Goal: Task Accomplishment & Management: Use online tool/utility

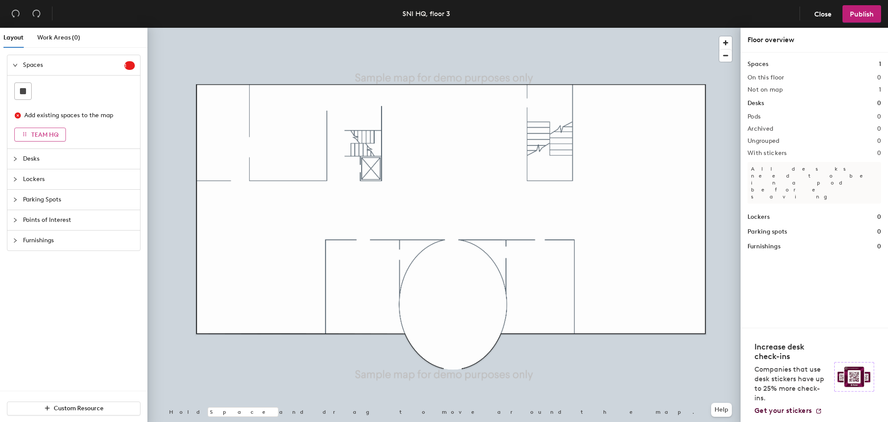
click at [54, 135] on span "TEAM HQ" at bounding box center [44, 134] width 27 height 7
click at [821, 17] on span "Close" at bounding box center [822, 14] width 17 height 8
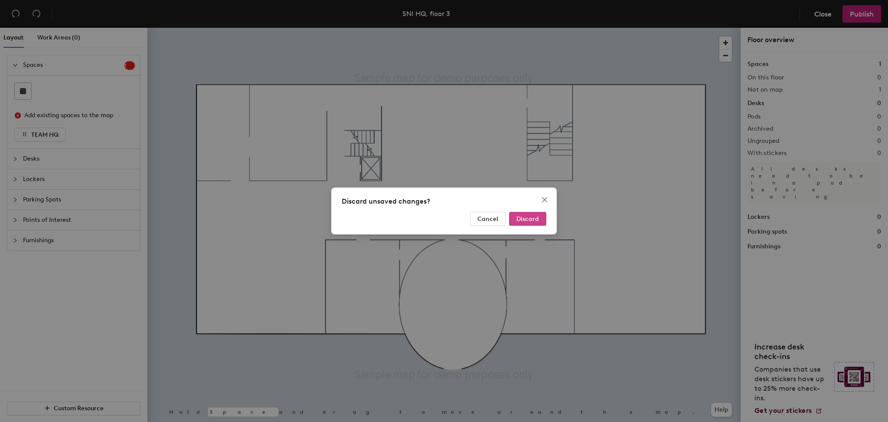
click at [529, 219] on span "Discard" at bounding box center [528, 218] width 23 height 7
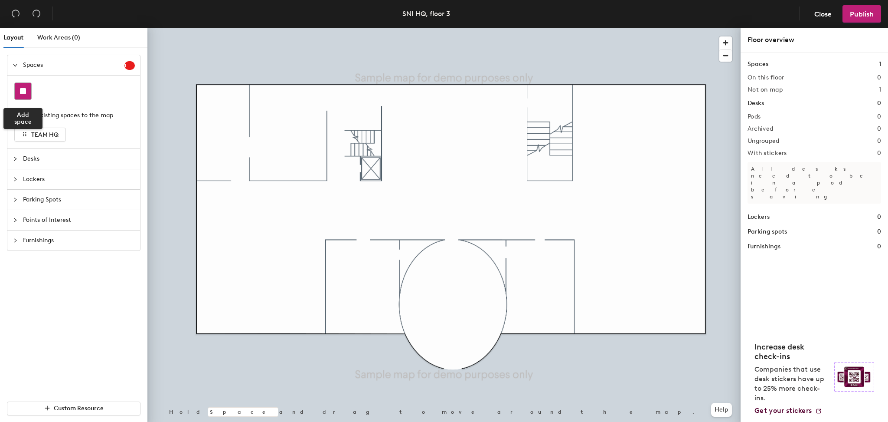
click at [25, 98] on div at bounding box center [23, 91] width 16 height 16
click at [24, 92] on rect at bounding box center [23, 91] width 6 height 6
click at [75, 91] on div at bounding box center [73, 90] width 119 height 17
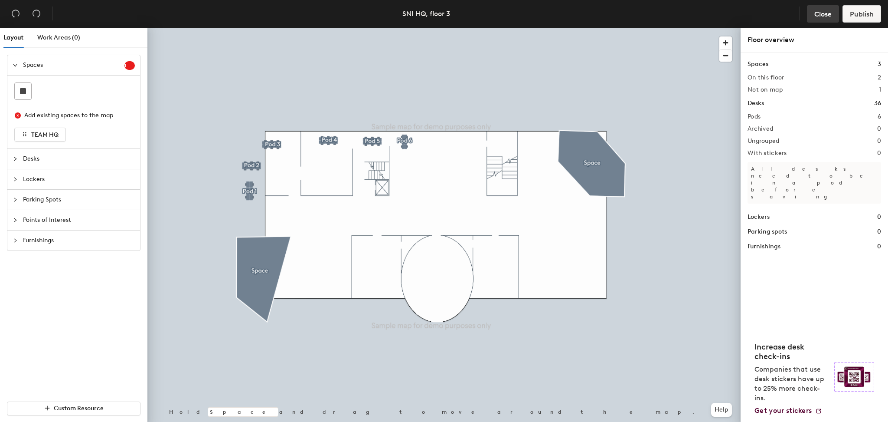
click at [814, 16] on span "Close" at bounding box center [822, 14] width 17 height 8
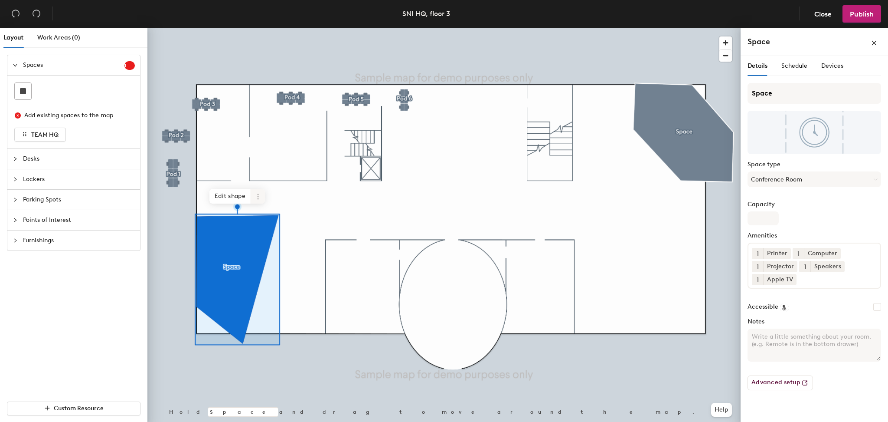
click at [220, 197] on span "Edit shape" at bounding box center [230, 196] width 42 height 15
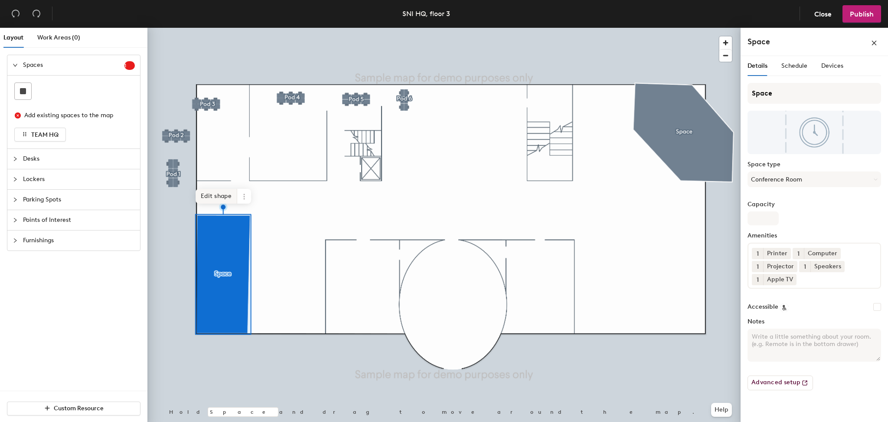
click at [212, 198] on span "Edit shape" at bounding box center [217, 196] width 42 height 15
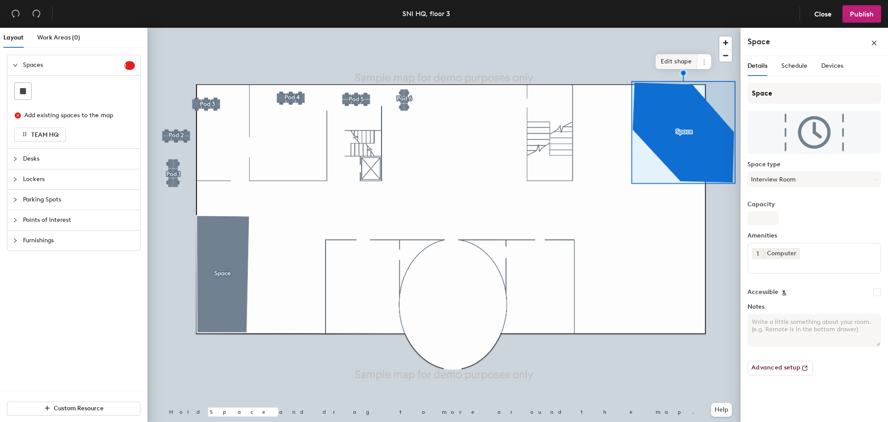
click at [675, 61] on span "Edit shape" at bounding box center [677, 61] width 42 height 15
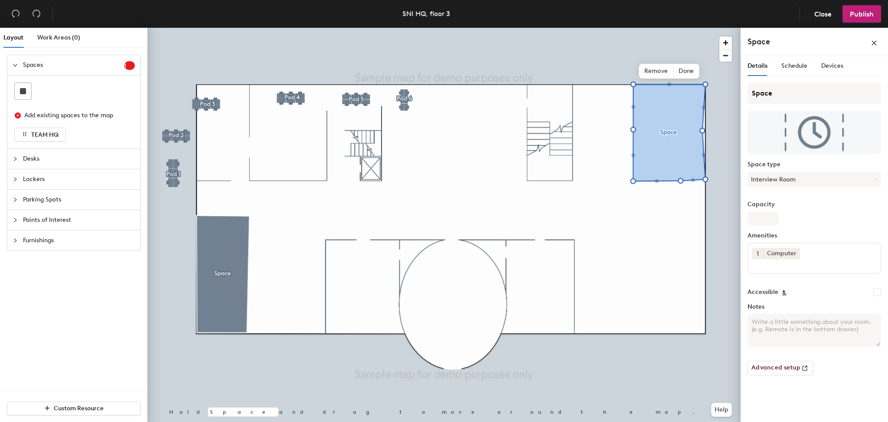
click at [741, 229] on div "Details Schedule Devices Space Space type Interview Room Capacity Amenities 1 C…" at bounding box center [814, 240] width 147 height 369
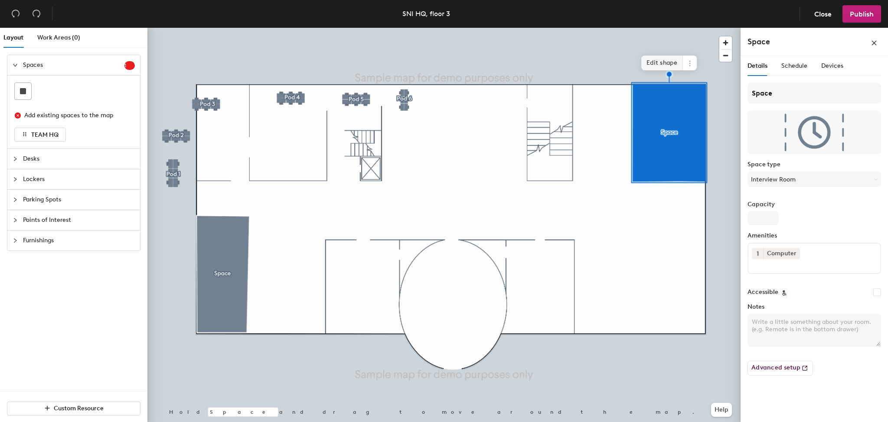
click at [660, 61] on span "Edit shape" at bounding box center [662, 63] width 42 height 15
click at [669, 61] on span "Edit shape" at bounding box center [662, 63] width 42 height 15
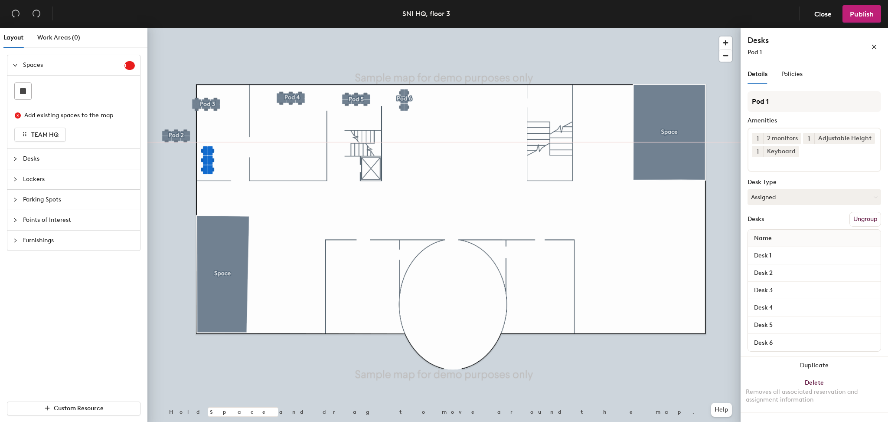
click at [206, 28] on div at bounding box center [443, 28] width 593 height 0
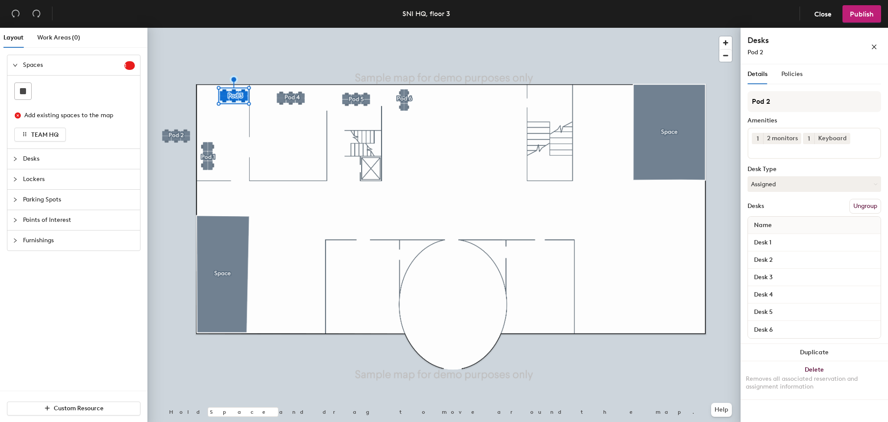
click at [289, 28] on div at bounding box center [443, 28] width 593 height 0
click at [359, 28] on div at bounding box center [443, 28] width 593 height 0
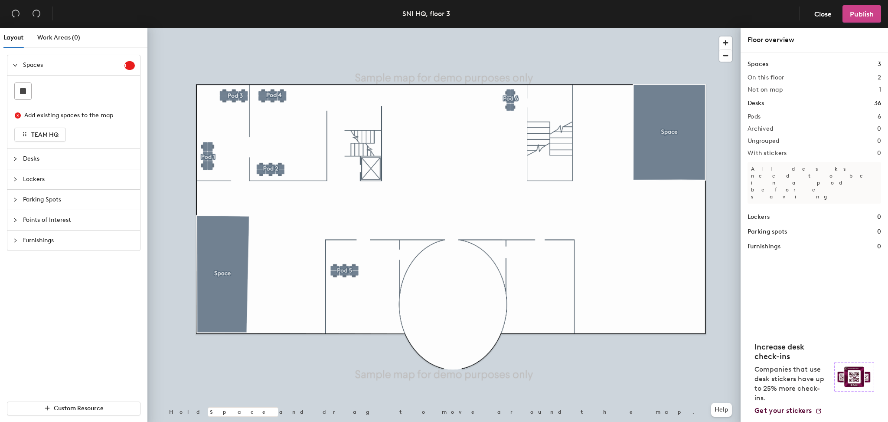
click at [858, 16] on span "Publish" at bounding box center [862, 14] width 24 height 8
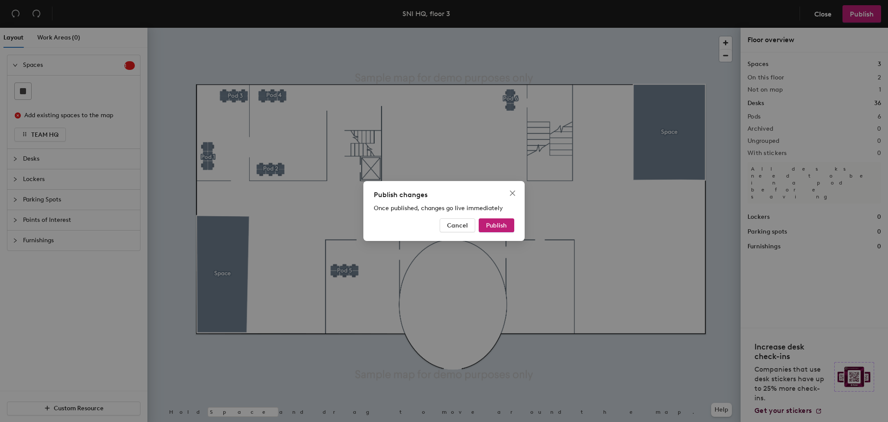
click at [331, 330] on div "Publish changes Once published, changes go live immediately Cancel Publish" at bounding box center [444, 211] width 888 height 422
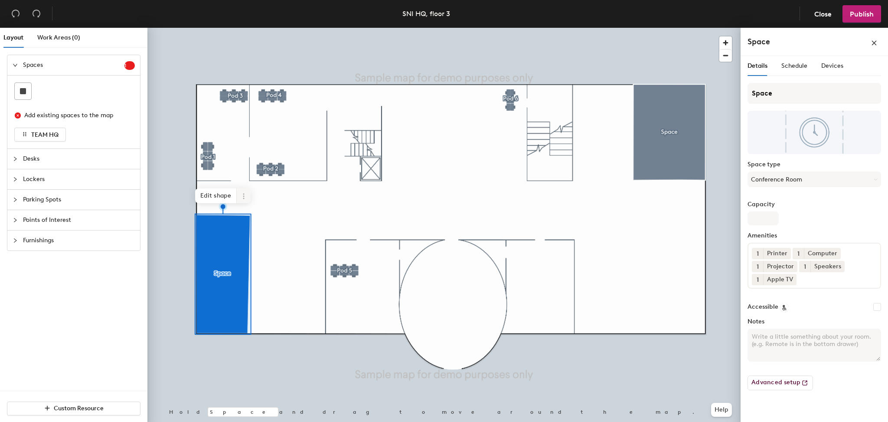
drag, startPoint x: 210, startPoint y: 194, endPoint x: 218, endPoint y: 208, distance: 16.1
click at [210, 193] on span "Edit shape" at bounding box center [216, 195] width 42 height 15
click at [219, 195] on span "Edit shape" at bounding box center [217, 195] width 42 height 15
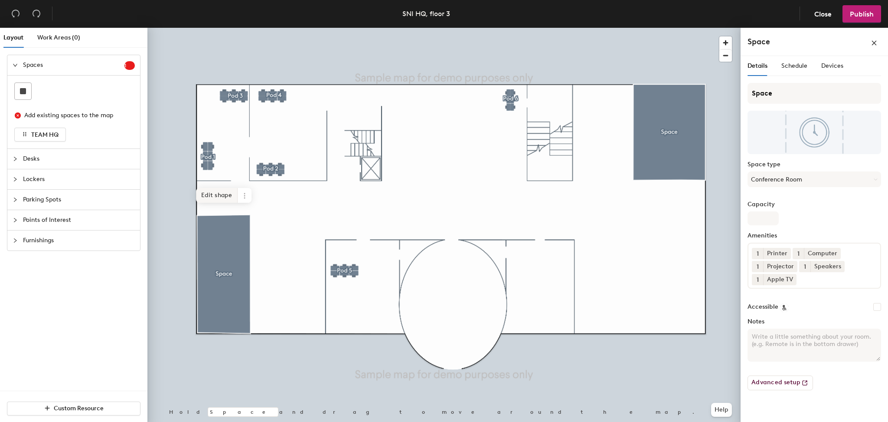
click at [221, 196] on span "Edit shape" at bounding box center [217, 195] width 42 height 15
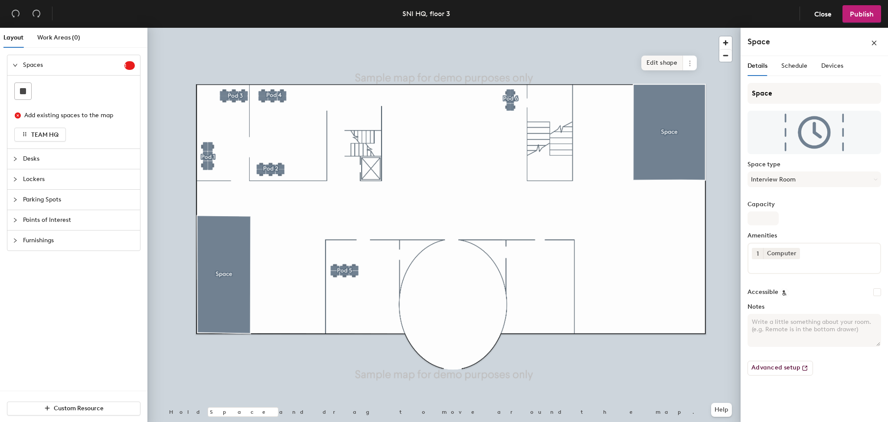
click at [655, 64] on span "Edit shape" at bounding box center [662, 63] width 42 height 15
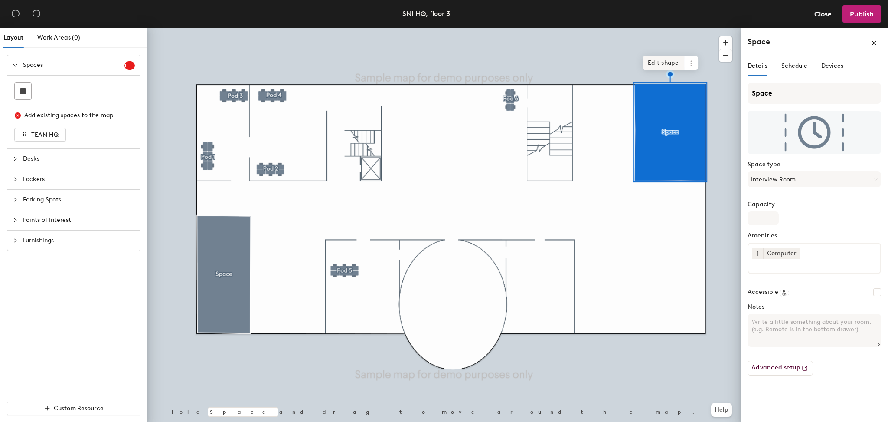
click at [655, 62] on span "Edit shape" at bounding box center [664, 63] width 42 height 15
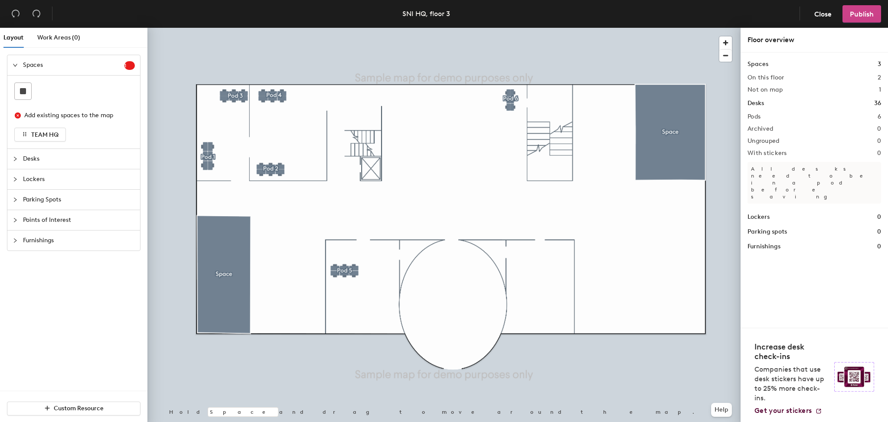
click at [866, 8] on button "Publish" at bounding box center [862, 13] width 39 height 17
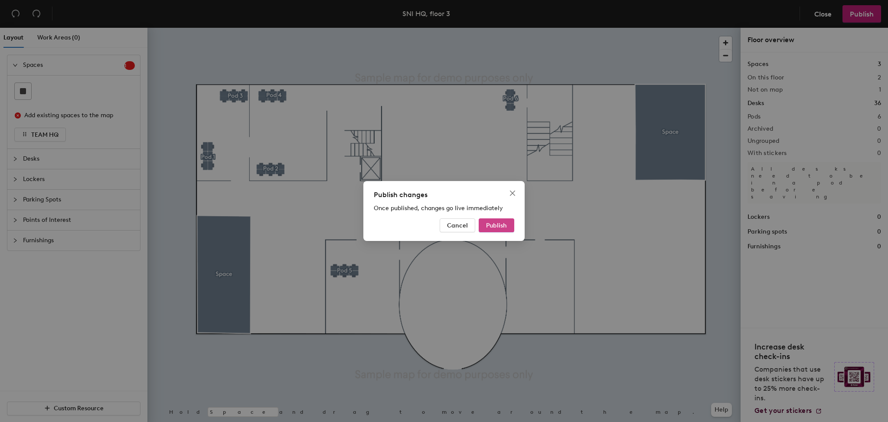
click at [502, 228] on span "Publish" at bounding box center [496, 225] width 21 height 7
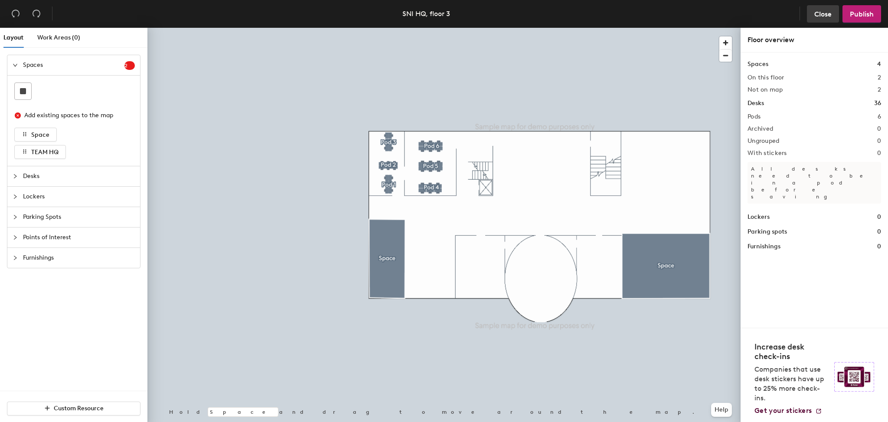
click at [829, 10] on span "Close" at bounding box center [822, 14] width 17 height 8
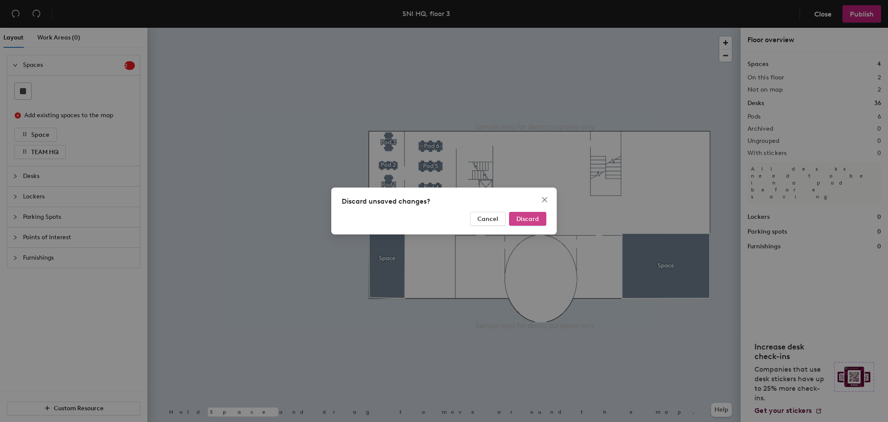
click at [531, 220] on span "Discard" at bounding box center [528, 218] width 23 height 7
